Goal: Information Seeking & Learning: Learn about a topic

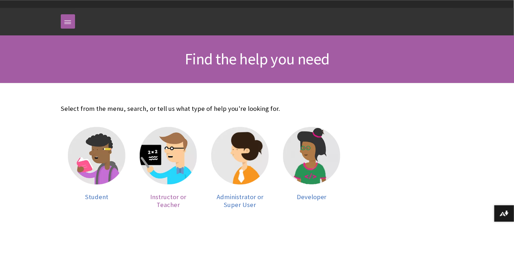
scroll to position [75, 0]
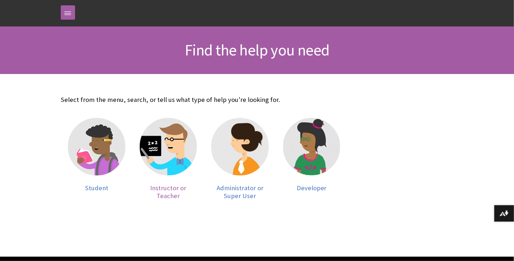
click at [185, 144] on img at bounding box center [169, 147] width 58 height 58
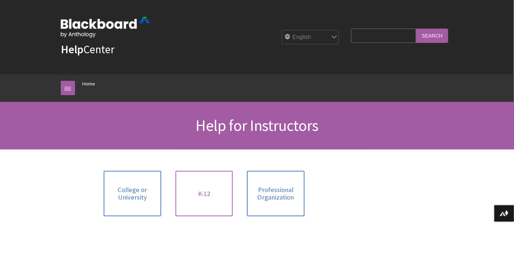
click at [200, 192] on span "K-12" at bounding box center [204, 194] width 12 height 8
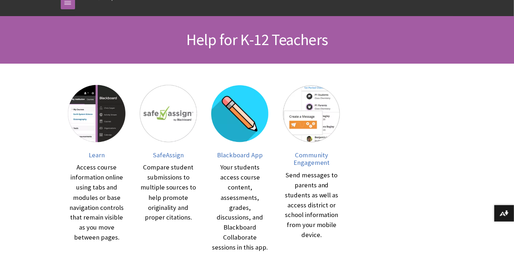
scroll to position [113, 0]
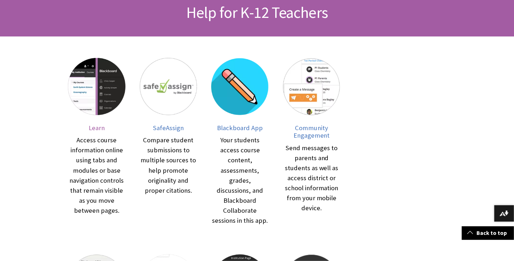
click at [101, 129] on span "Learn" at bounding box center [97, 128] width 16 height 8
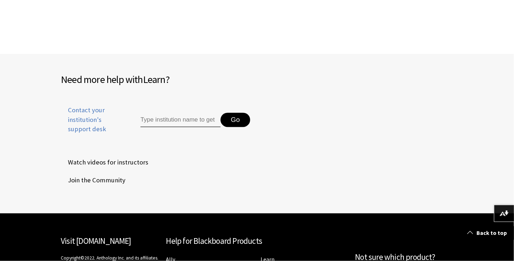
scroll to position [955, 0]
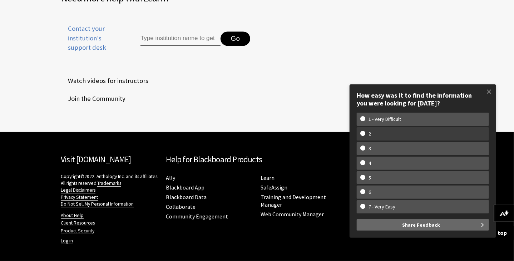
click at [365, 132] on w-span "2" at bounding box center [422, 134] width 125 height 6
click at [365, 132] on input "2" at bounding box center [362, 133] width 5 height 5
radio input "true"
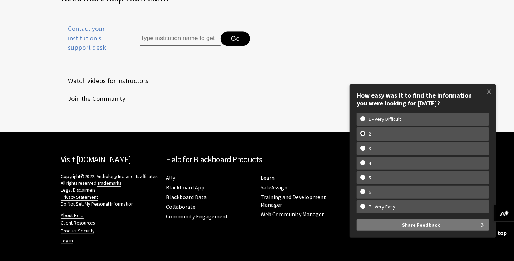
click at [421, 226] on span "Share Feedback" at bounding box center [421, 224] width 38 height 11
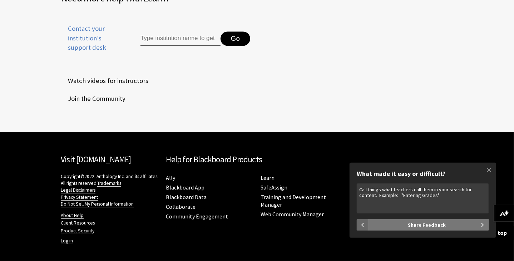
type textarea "Call things what teachers call them in your search for content. Example: "Enter…"
click at [425, 222] on span "Share Feedback" at bounding box center [427, 224] width 38 height 11
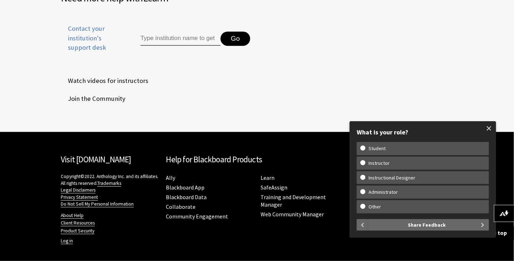
click at [488, 127] on span at bounding box center [488, 128] width 15 height 15
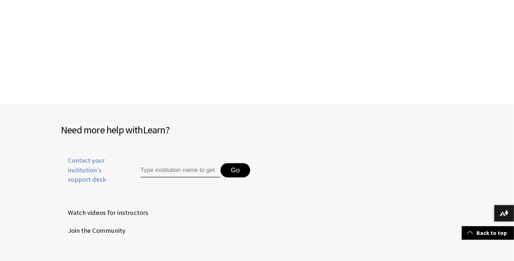
scroll to position [805, 0]
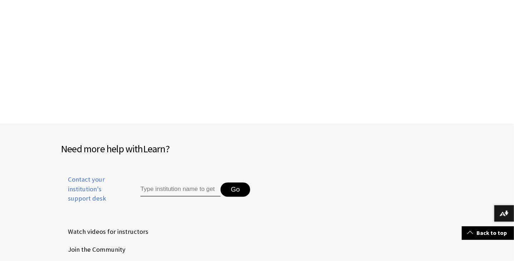
click at [75, 230] on span "Watch videos for instructors" at bounding box center [105, 231] width 88 height 11
